Goal: Information Seeking & Learning: Learn about a topic

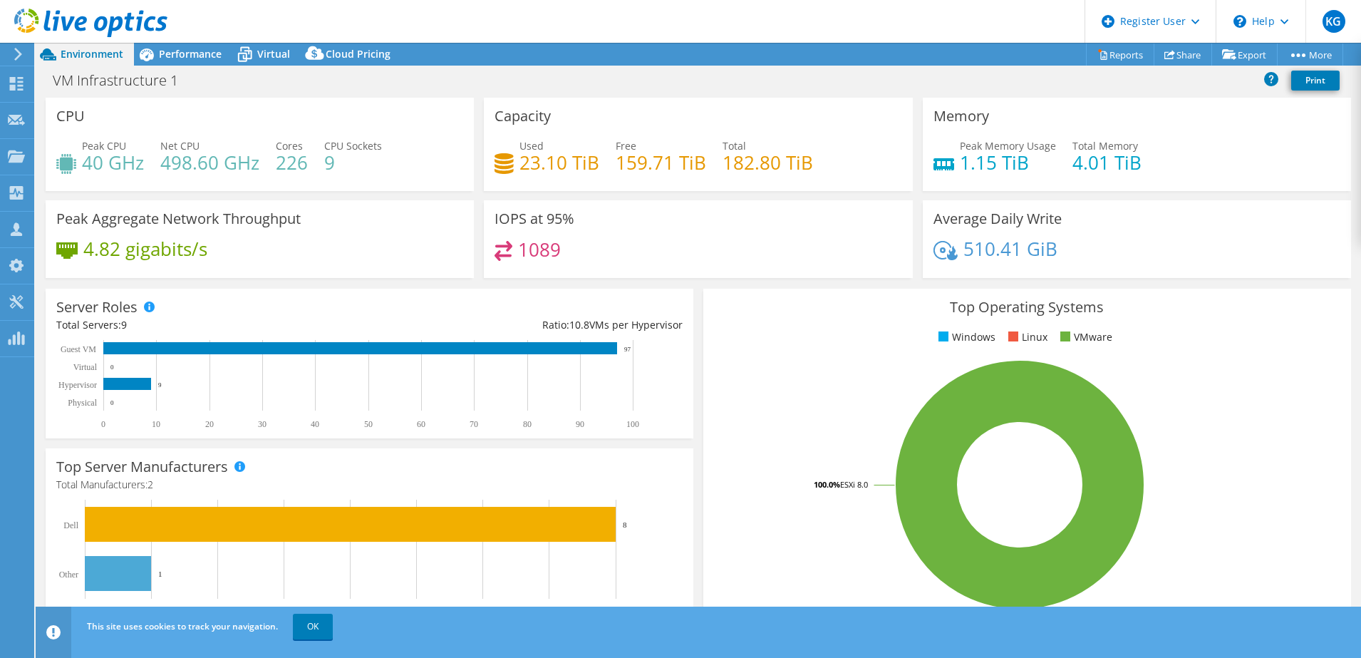
select select "USD"
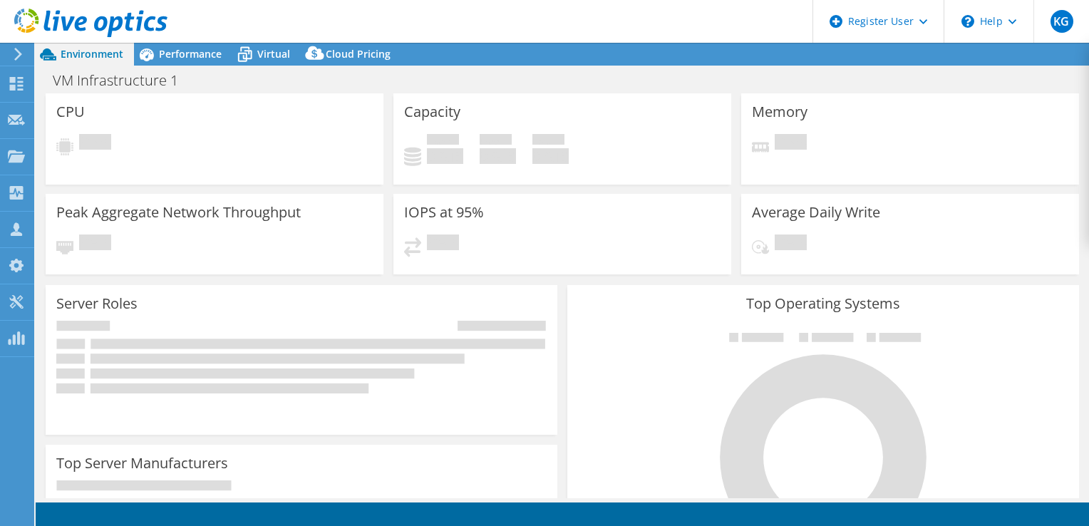
select select "USD"
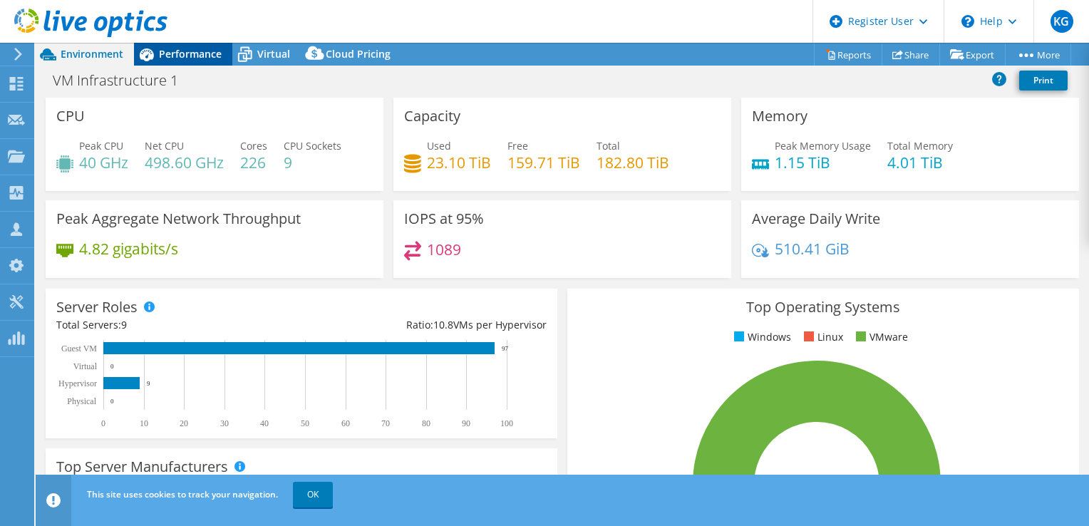
click at [197, 44] on div "Performance" at bounding box center [183, 54] width 98 height 23
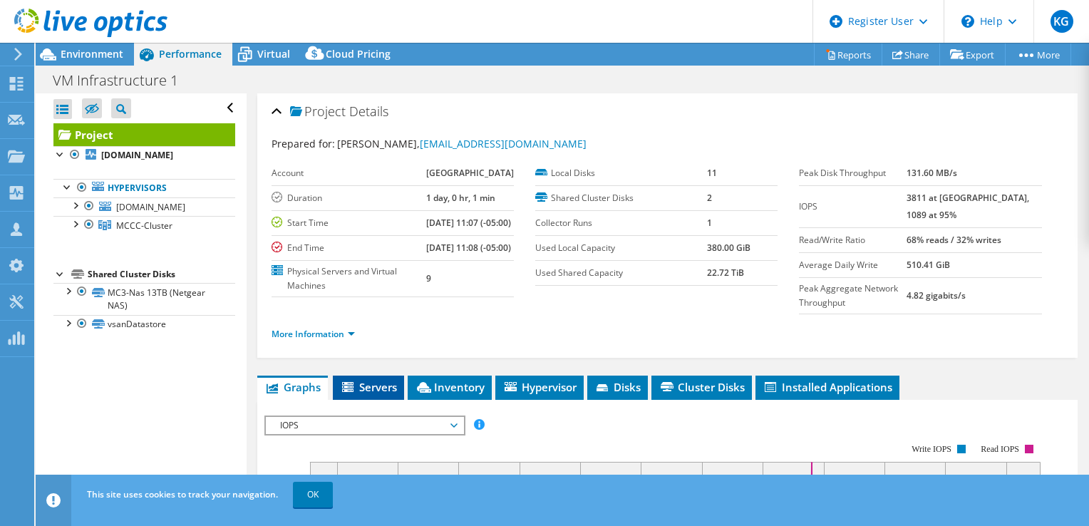
click at [392, 388] on span "Servers" at bounding box center [368, 387] width 57 height 14
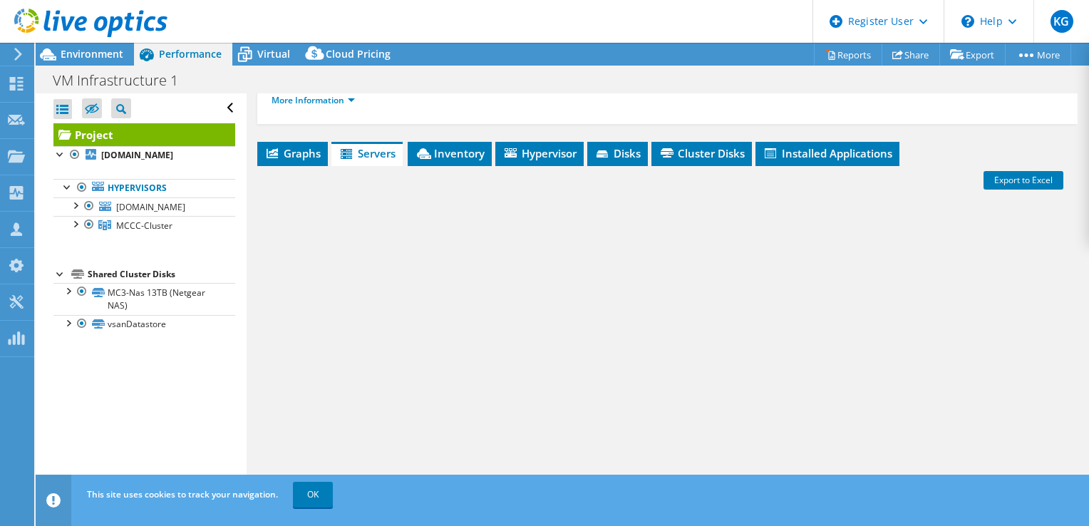
scroll to position [241, 0]
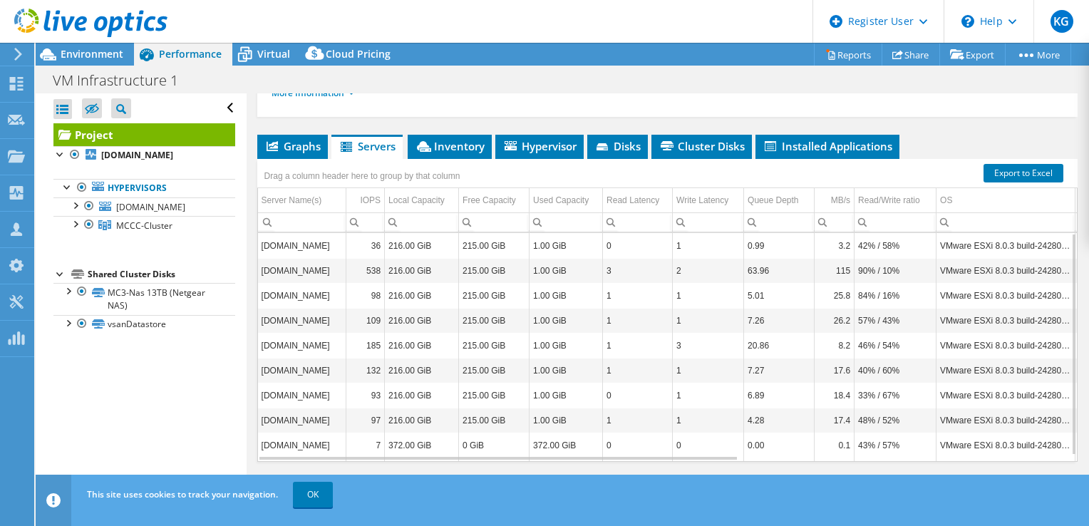
click at [392, 388] on td "216.00 GiB" at bounding box center [422, 395] width 74 height 25
click at [452, 142] on span "Inventory" at bounding box center [450, 146] width 70 height 14
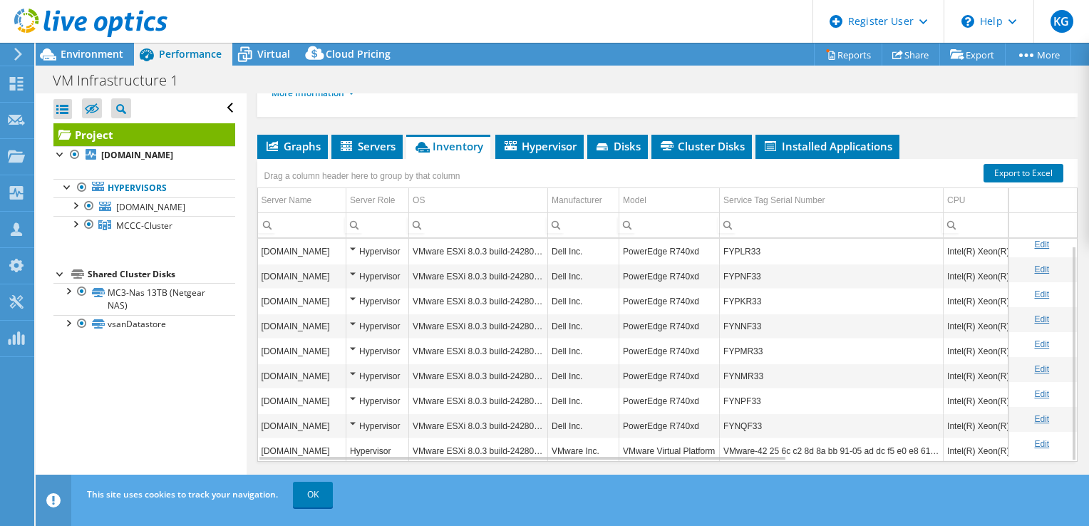
scroll to position [6, 0]
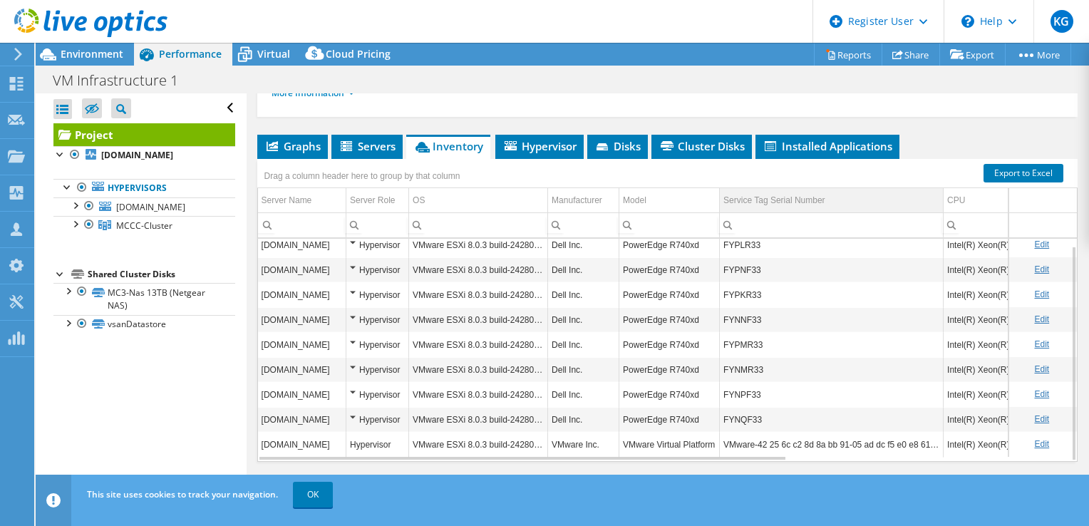
click at [940, 201] on td "Service Tag Serial Number" at bounding box center [832, 200] width 224 height 25
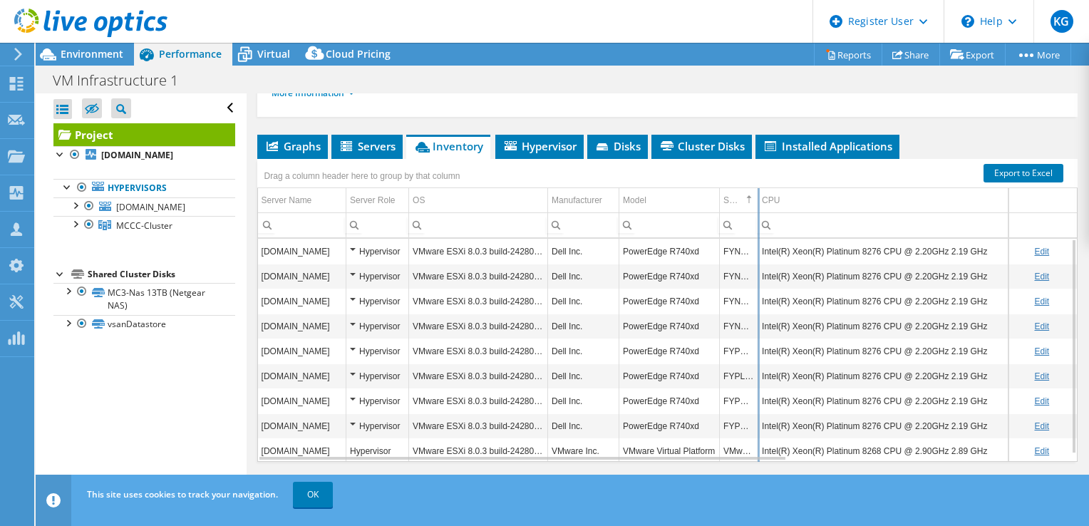
drag, startPoint x: 942, startPoint y: 201, endPoint x: 757, endPoint y: 233, distance: 188.0
click at [757, 233] on div "Drag a column header here to group by that column Server Name Server Role OS Ma…" at bounding box center [667, 310] width 820 height 303
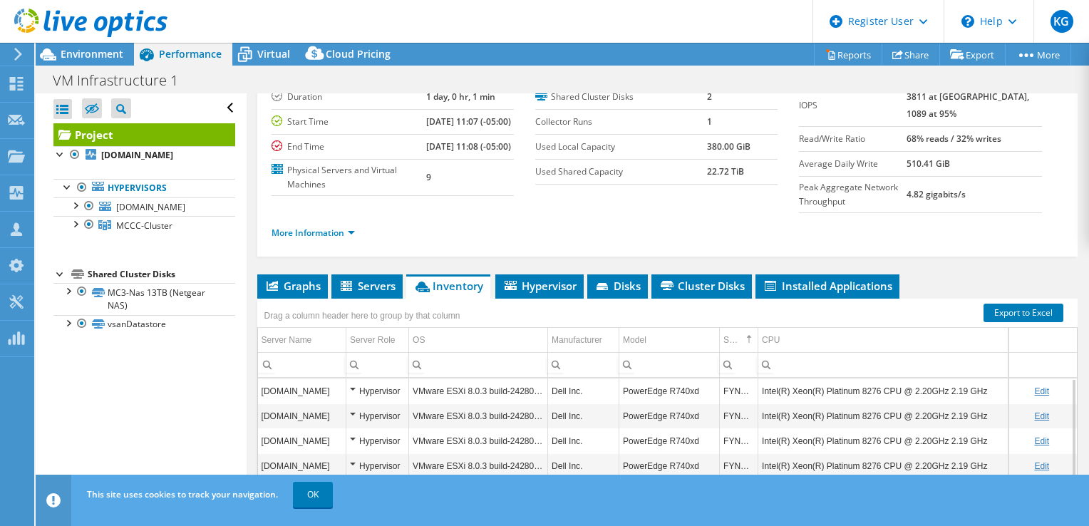
scroll to position [100, 0]
